Goal: Task Accomplishment & Management: Use online tool/utility

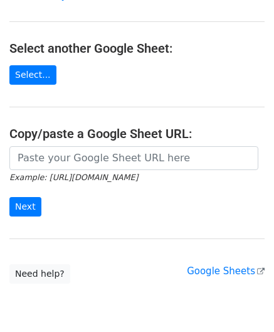
scroll to position [125, 0]
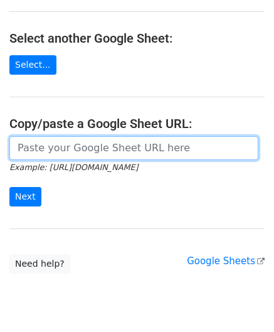
click at [68, 145] on input "url" at bounding box center [133, 148] width 249 height 24
paste input "[URL][DOMAIN_NAME]"
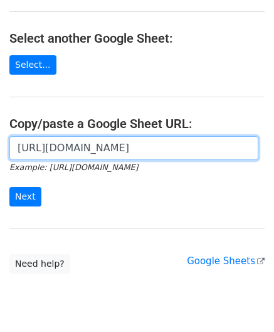
scroll to position [0, 280]
type input "[URL][DOMAIN_NAME]"
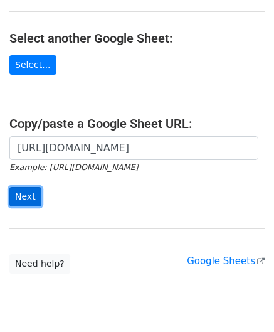
click at [25, 194] on input "Next" at bounding box center [25, 196] width 32 height 19
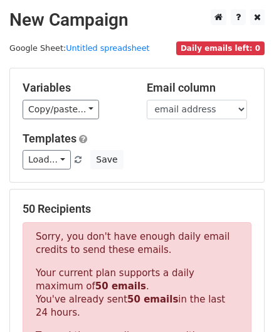
scroll to position [423, 0]
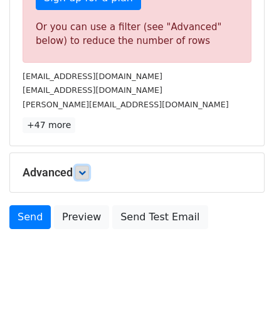
click at [79, 171] on link at bounding box center [82, 173] width 14 height 14
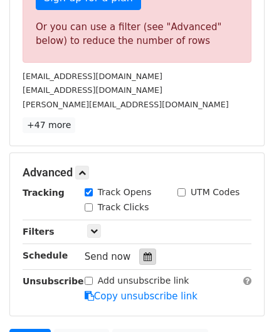
click at [148, 255] on div at bounding box center [147, 256] width 17 height 16
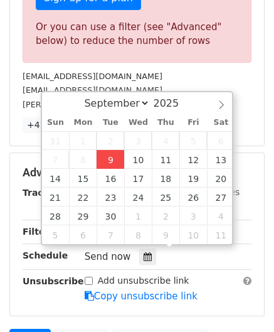
type input "[DATE] 12:00"
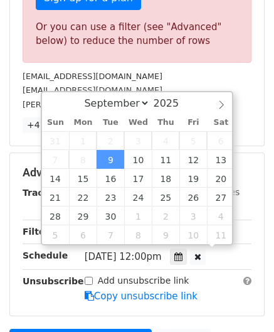
scroll to position [0, 0]
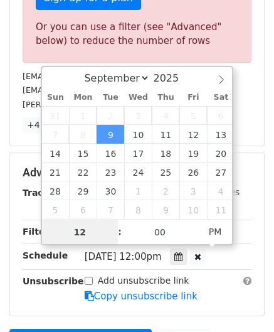
paste input "4"
type input "4"
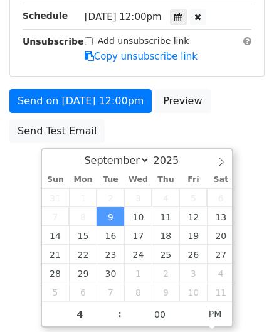
type input "[DATE] 16:00"
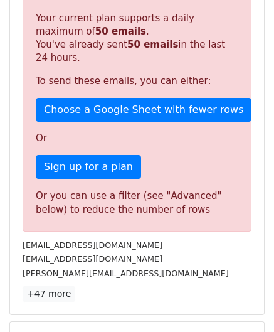
scroll to position [575, 0]
